Goal: Information Seeking & Learning: Understand process/instructions

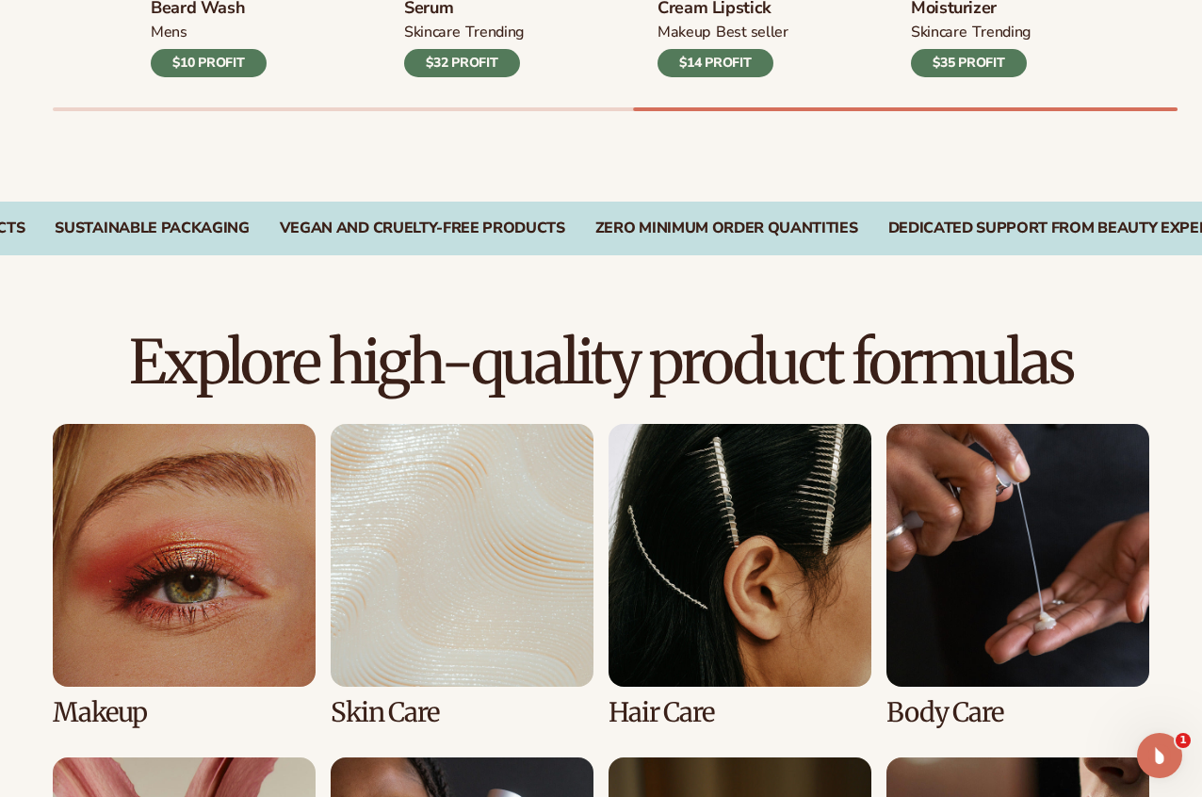
scroll to position [1253, 0]
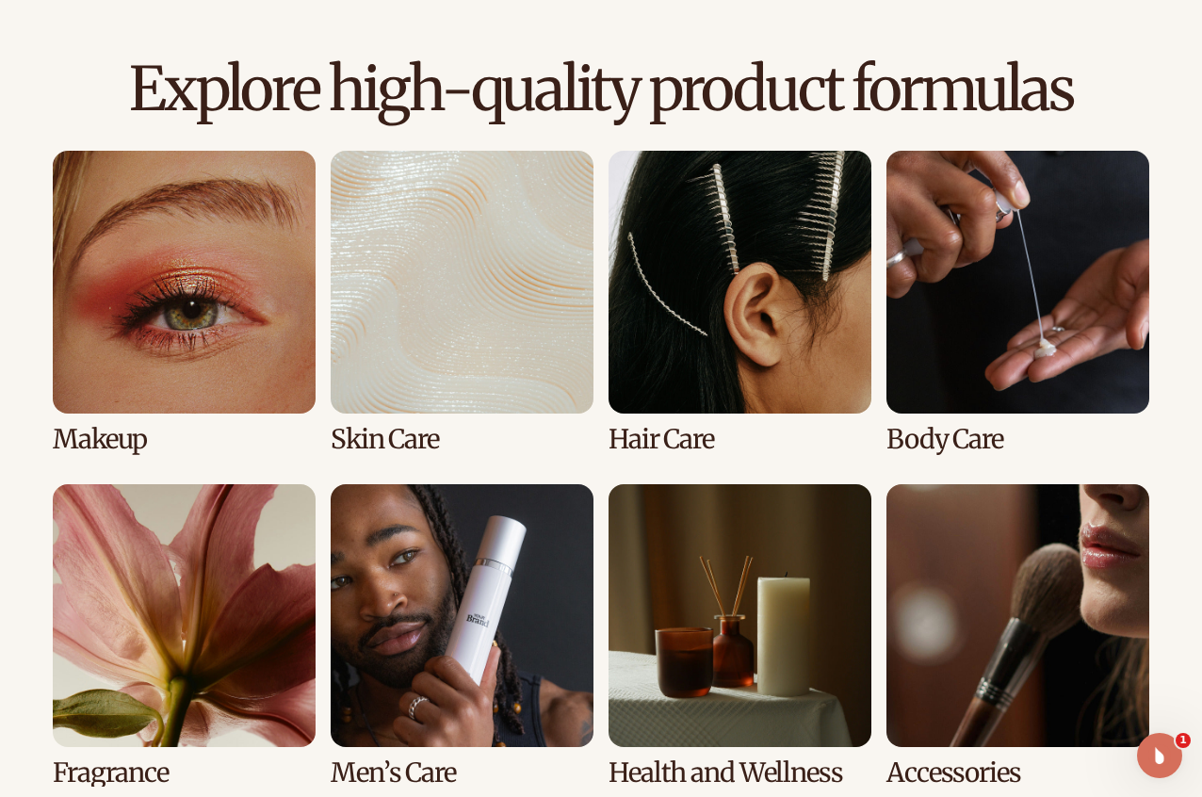
click at [661, 296] on link "3 / 8" at bounding box center [740, 302] width 263 height 303
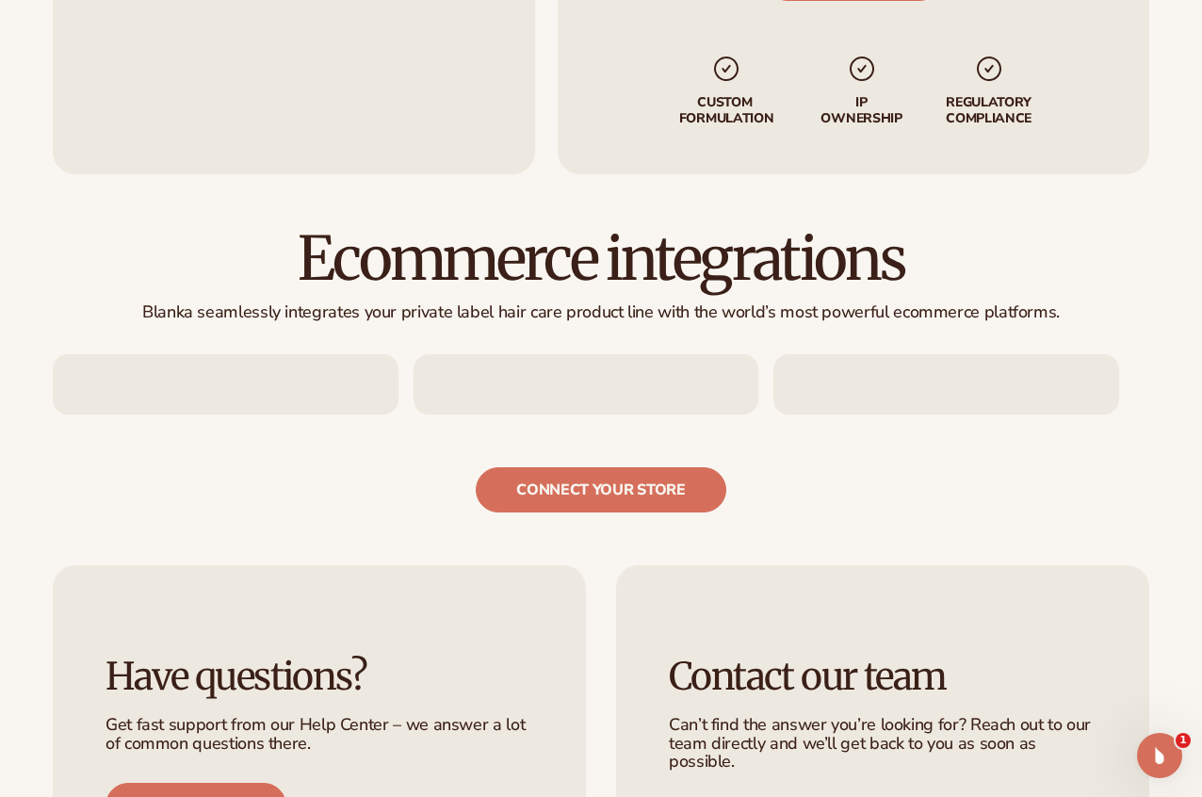
scroll to position [2638, 0]
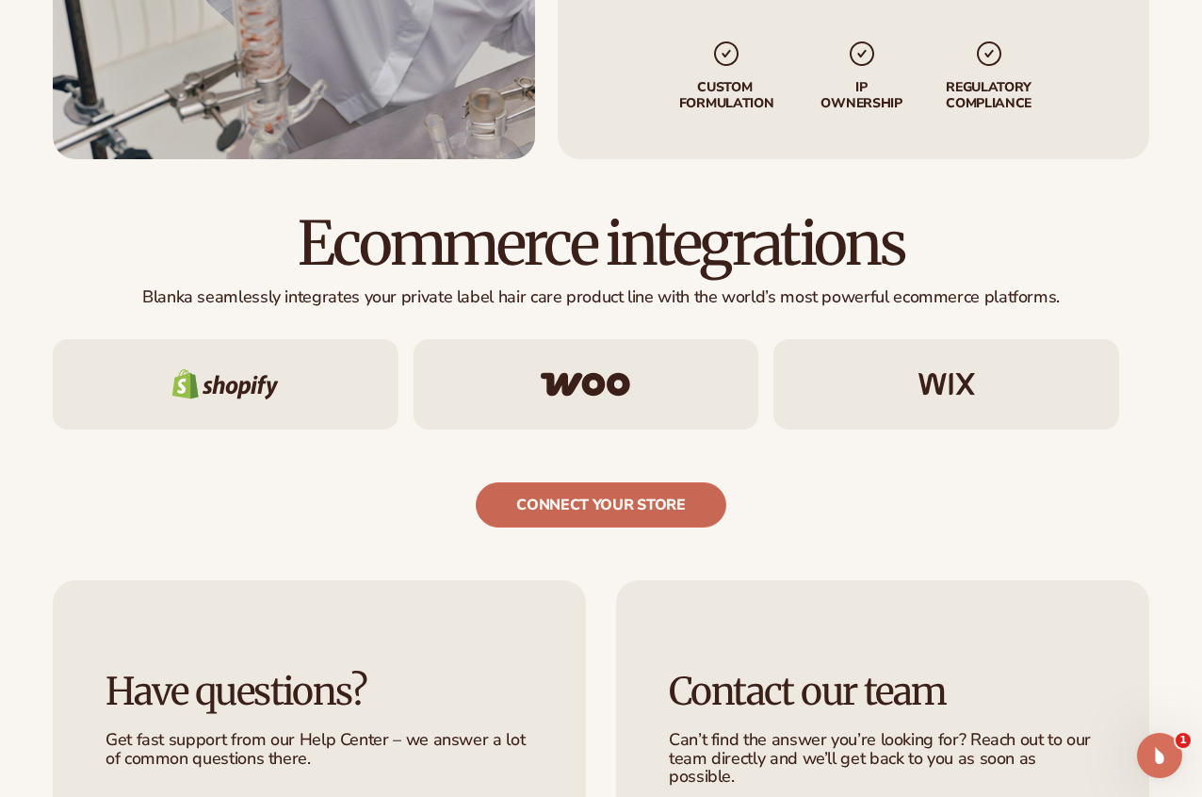
click at [671, 528] on link "connect your store" at bounding box center [601, 504] width 250 height 45
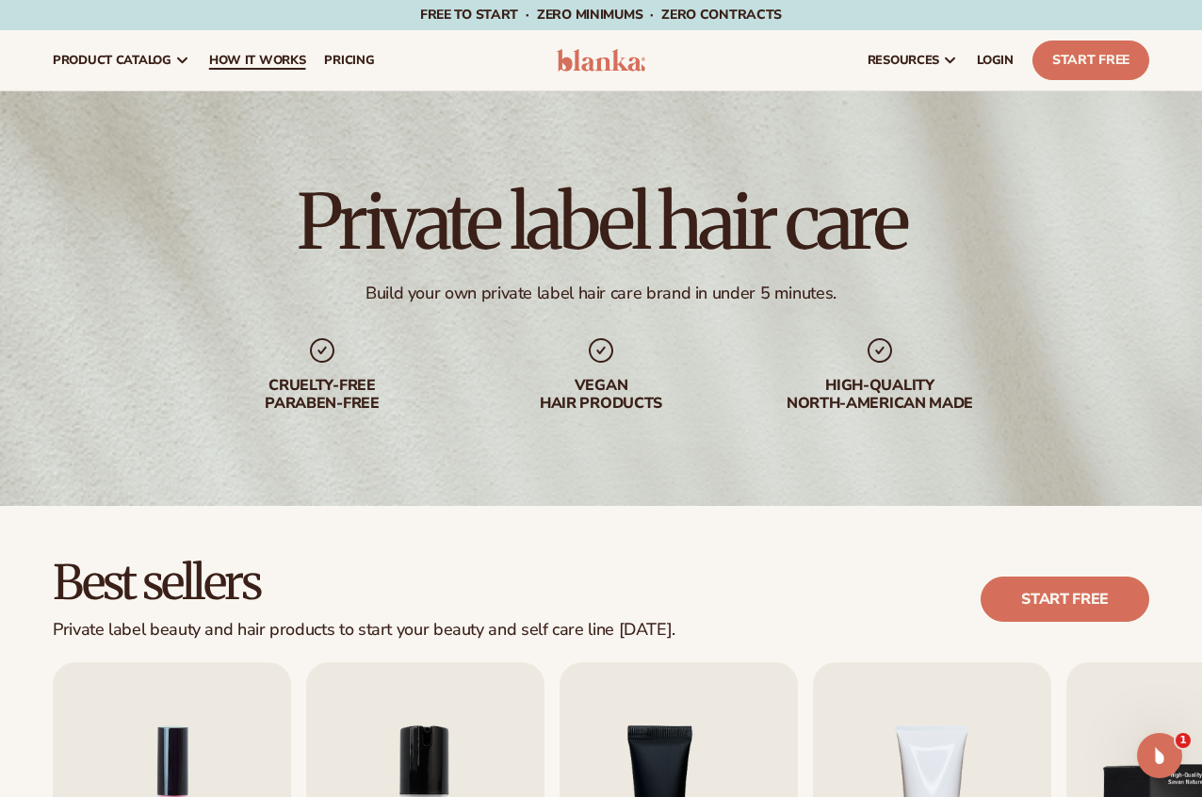
click at [204, 58] on link "How It Works" at bounding box center [258, 60] width 116 height 60
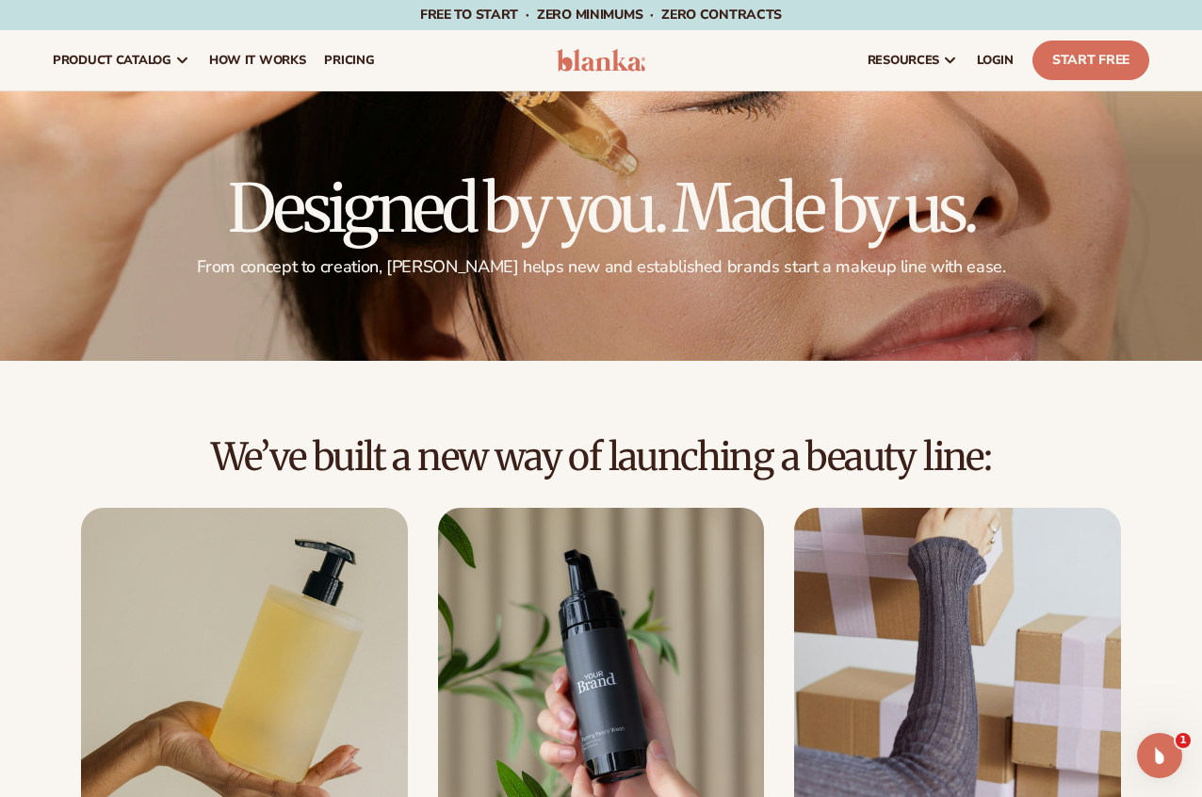
click at [1183, 548] on div "We’ve built a new way of launching a beauty line: Choose from 450+ private-labe…" at bounding box center [601, 727] width 1202 height 582
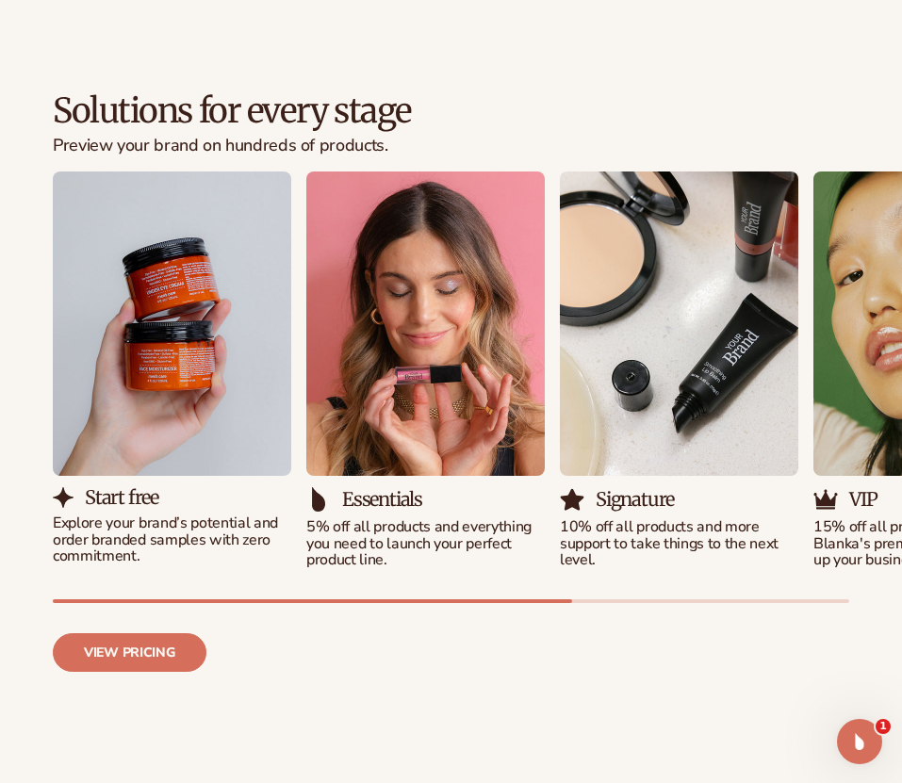
scroll to position [1035, 0]
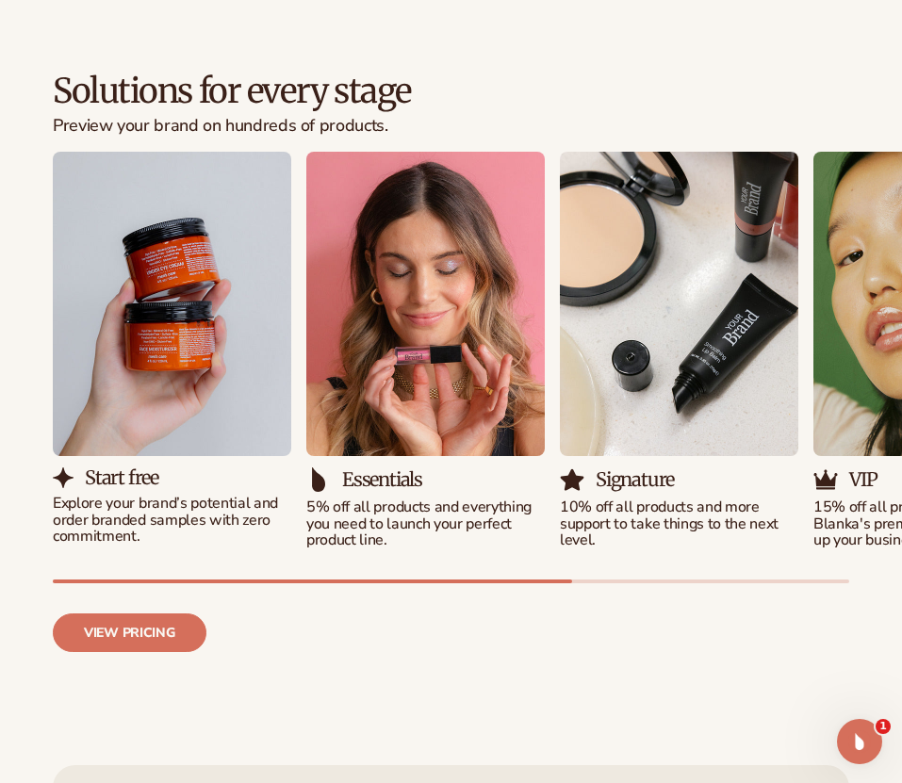
drag, startPoint x: 374, startPoint y: 555, endPoint x: 548, endPoint y: 565, distance: 174.6
click at [535, 562] on div "Solutions for every stage Preview your brand on hundreds of products. View pric…" at bounding box center [451, 363] width 902 height 653
click at [628, 583] on div "View pricing" at bounding box center [451, 617] width 796 height 69
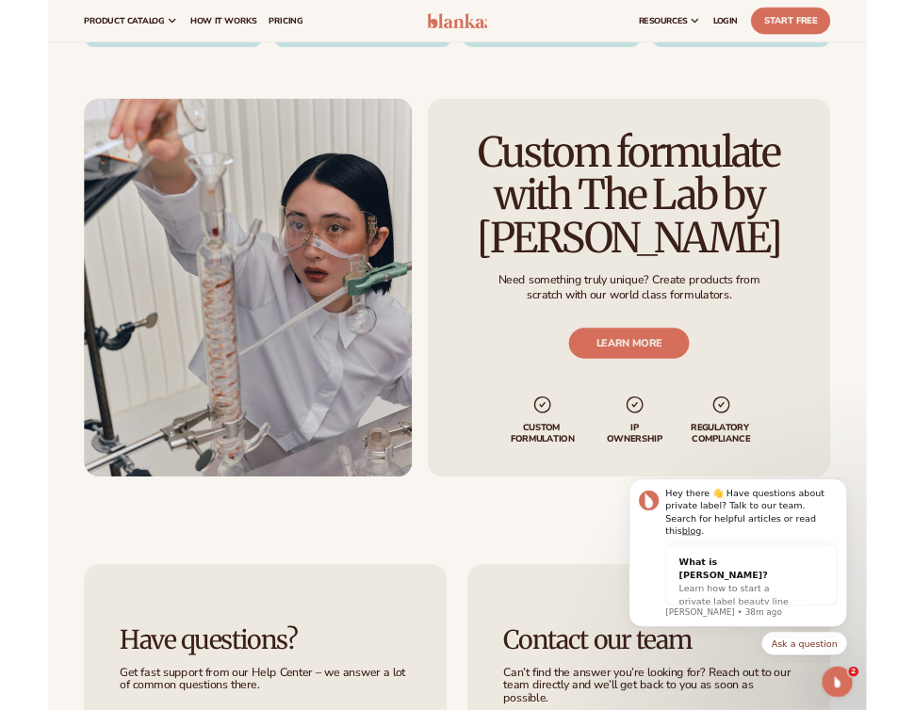
scroll to position [3072, 0]
